Goal: Find specific page/section: Find specific page/section

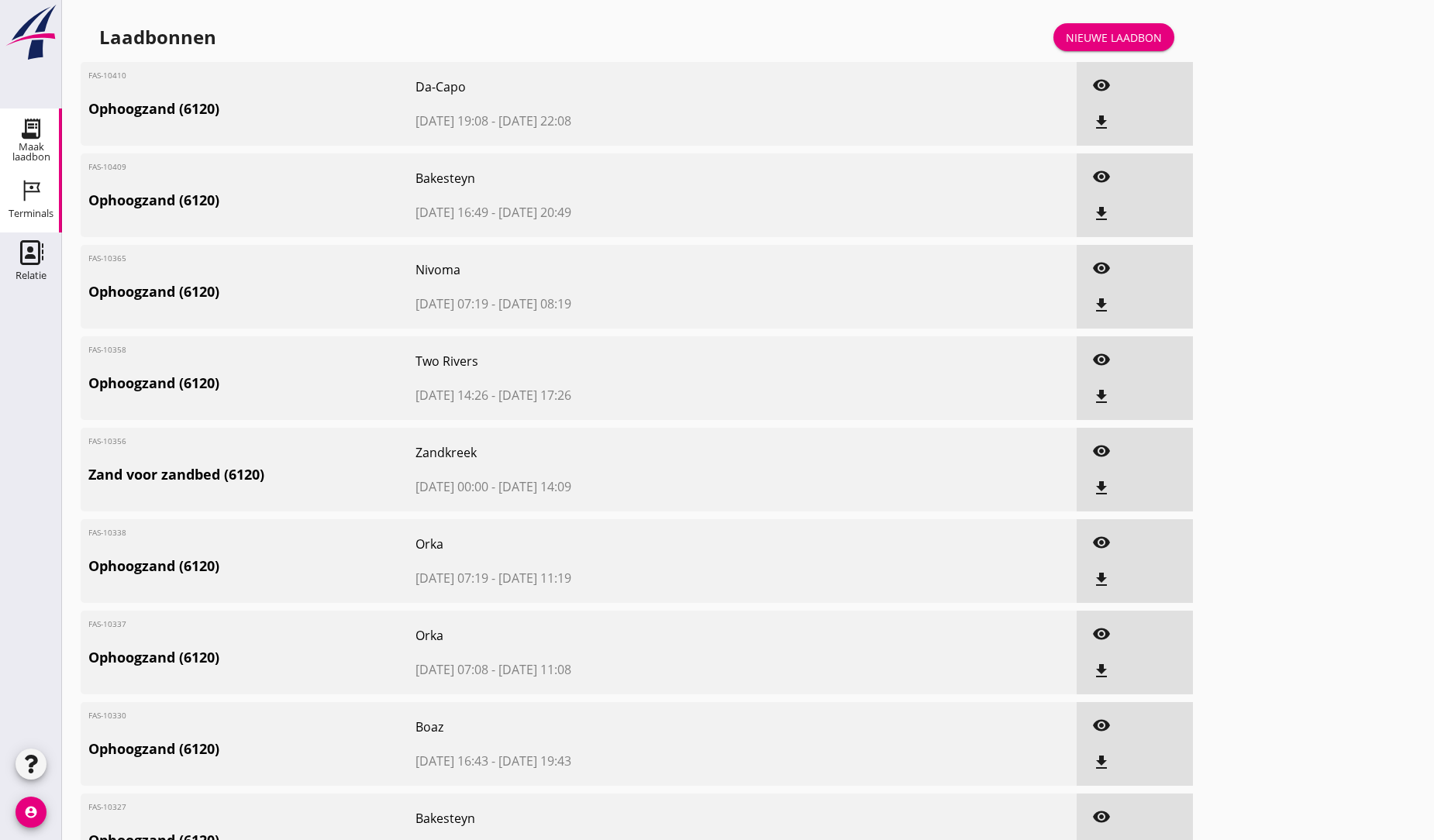
click at [26, 183] on use at bounding box center [31, 191] width 16 height 21
